Goal: Transaction & Acquisition: Purchase product/service

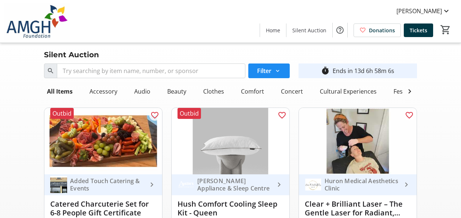
scroll to position [637, 0]
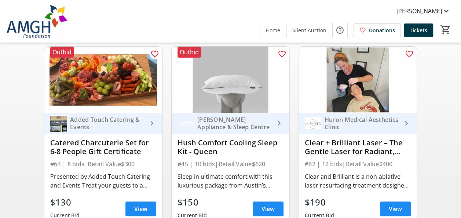
scroll to position [88, 0]
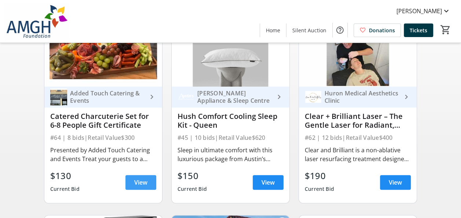
click at [138, 180] on span at bounding box center [141, 183] width 31 height 18
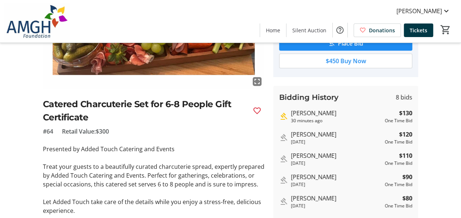
scroll to position [106, 0]
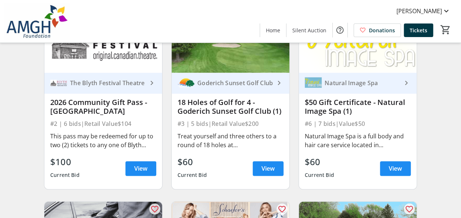
scroll to position [490, 0]
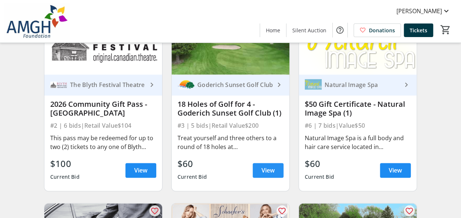
click at [269, 167] on span at bounding box center [268, 171] width 31 height 18
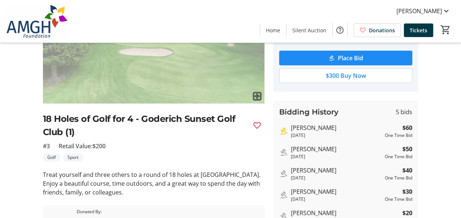
scroll to position [120, 0]
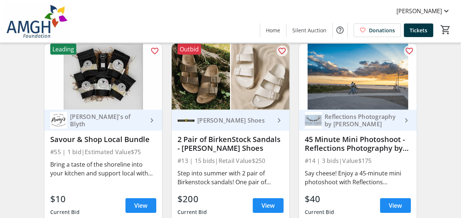
scroll to position [1061, 0]
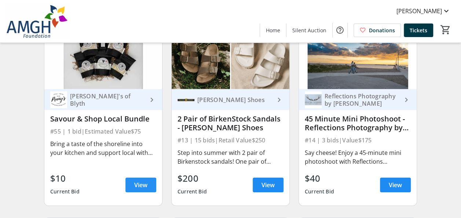
click at [143, 188] on span "View" at bounding box center [140, 185] width 13 height 9
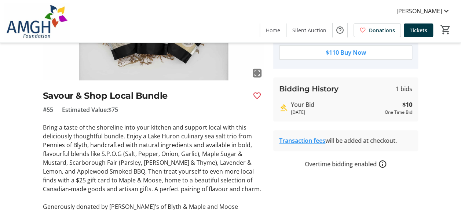
scroll to position [117, 0]
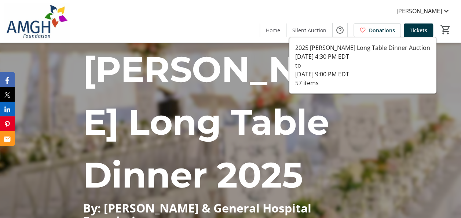
click at [331, 33] on span at bounding box center [310, 30] width 46 height 18
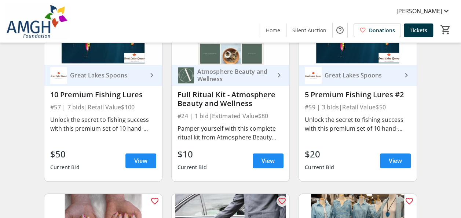
scroll to position [1663, 0]
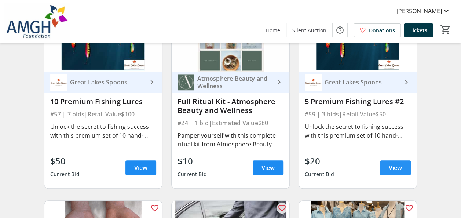
click at [405, 169] on span at bounding box center [395, 168] width 31 height 18
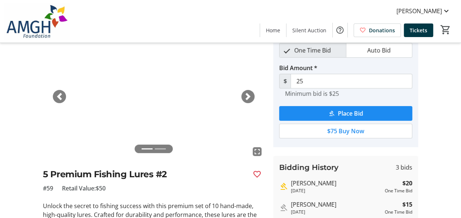
scroll to position [73, 0]
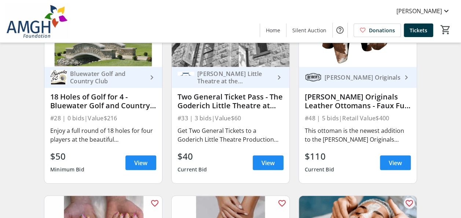
scroll to position [2067, 0]
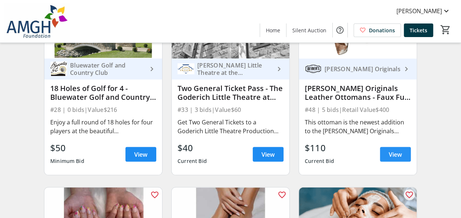
click at [396, 159] on span "View" at bounding box center [395, 154] width 13 height 9
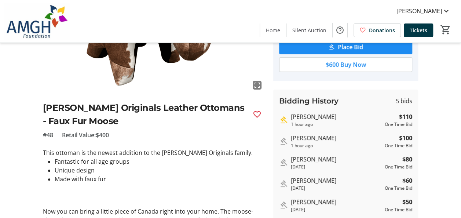
scroll to position [110, 0]
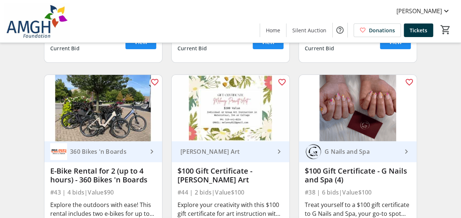
scroll to position [2654, 0]
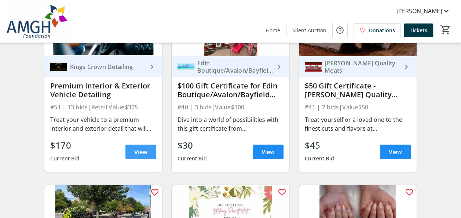
click at [148, 158] on span at bounding box center [141, 152] width 31 height 18
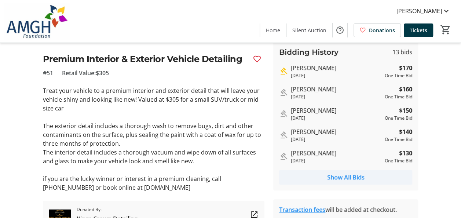
scroll to position [184, 0]
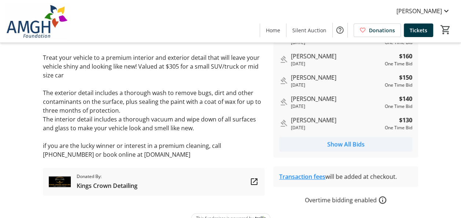
click at [341, 145] on span "Show All Bids" at bounding box center [345, 144] width 37 height 9
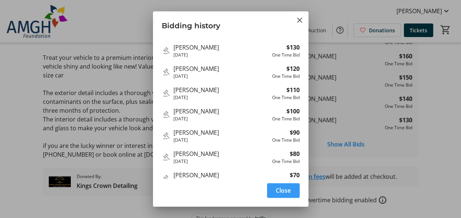
scroll to position [84, 0]
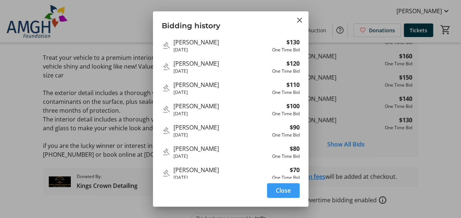
click at [283, 185] on span "button" at bounding box center [283, 191] width 33 height 18
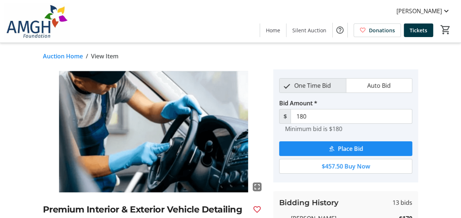
scroll to position [184, 0]
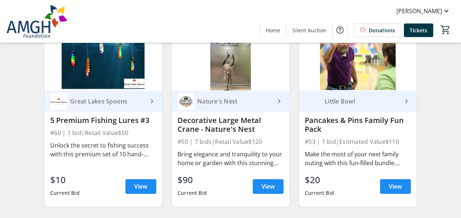
scroll to position [3022, 0]
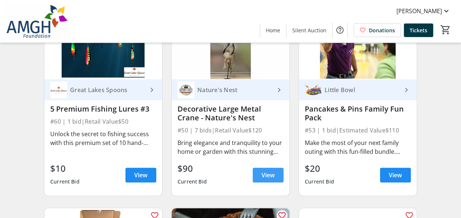
click at [264, 178] on span "View" at bounding box center [268, 175] width 13 height 9
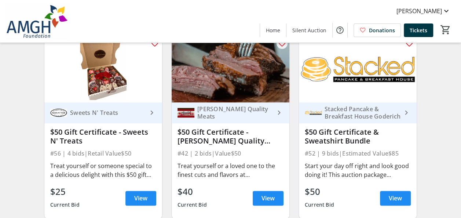
scroll to position [3205, 0]
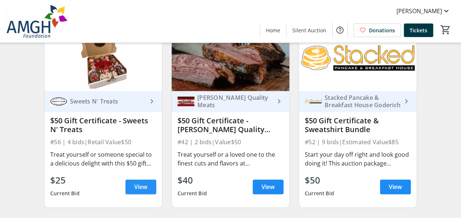
click at [141, 190] on span "View" at bounding box center [140, 186] width 13 height 9
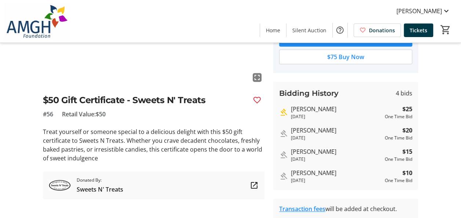
scroll to position [110, 0]
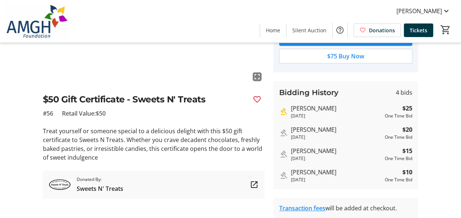
scroll to position [3205, 0]
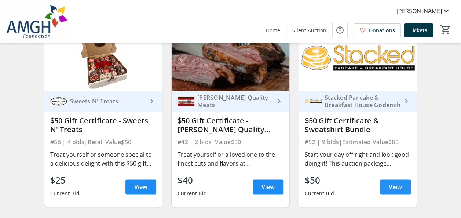
click at [395, 185] on span at bounding box center [395, 187] width 31 height 18
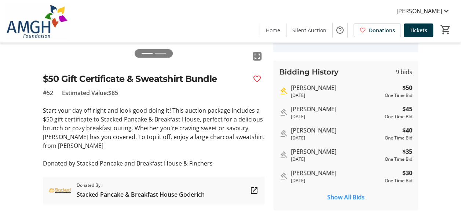
scroll to position [147, 0]
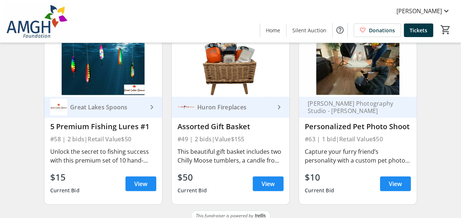
scroll to position [3601, 0]
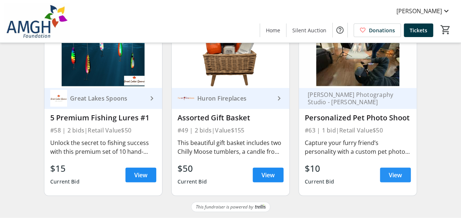
click at [391, 168] on span at bounding box center [395, 175] width 31 height 18
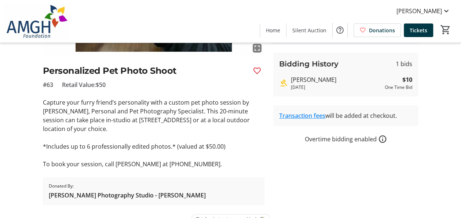
scroll to position [147, 0]
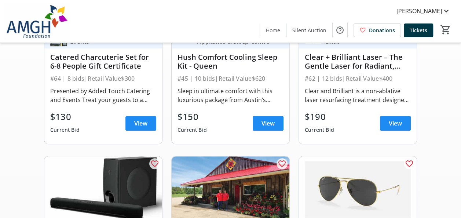
scroll to position [3601, 0]
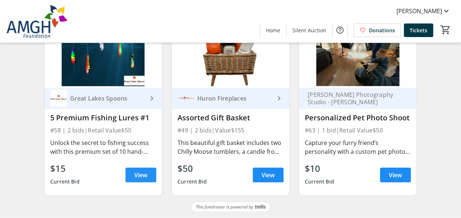
click at [139, 171] on span "View" at bounding box center [140, 175] width 13 height 9
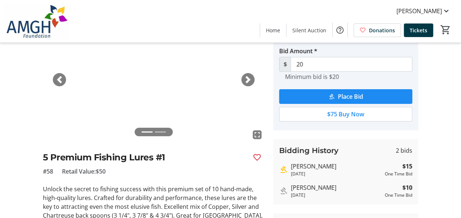
scroll to position [136, 0]
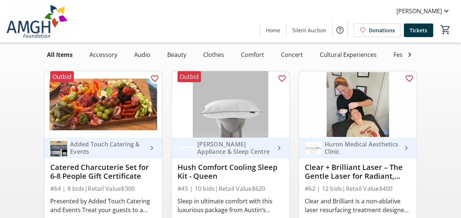
scroll to position [73, 0]
